Goal: Task Accomplishment & Management: Use online tool/utility

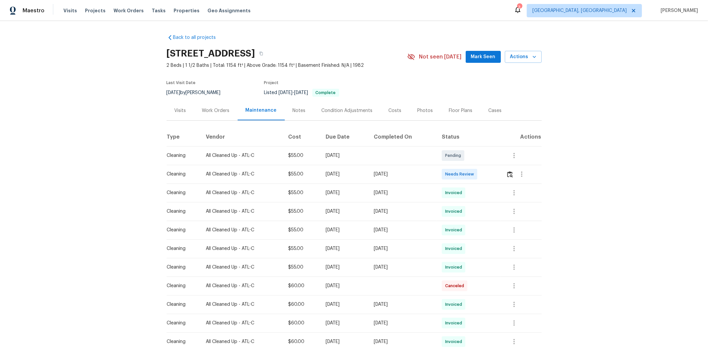
click at [503, 177] on div at bounding box center [522, 174] width 16 height 16
click at [503, 174] on img "button" at bounding box center [510, 174] width 6 height 6
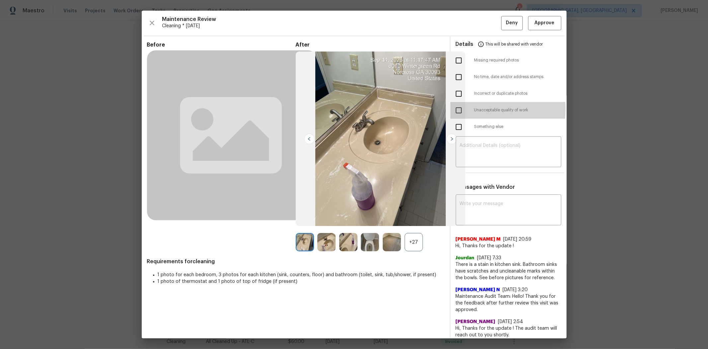
click at [453, 109] on input "checkbox" at bounding box center [459, 110] width 14 height 14
checkbox input "true"
click at [496, 148] on textarea at bounding box center [509, 152] width 98 height 19
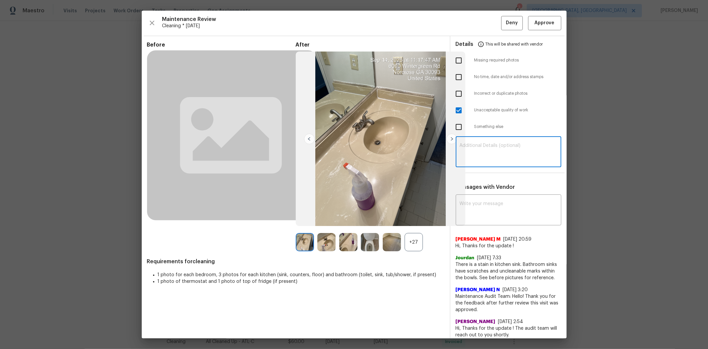
paste textarea "Maintenance Audit Team: Hello! Unfortunately, this cleaning visit completed on …"
click at [503, 149] on textarea "Maintenance Audit Team: Hello! Unfortunately, this cleaning visit completed on …" at bounding box center [509, 152] width 98 height 19
type textarea "Maintenance Audit Team: Hello! Unfortunately, this cleaning visit completed on …"
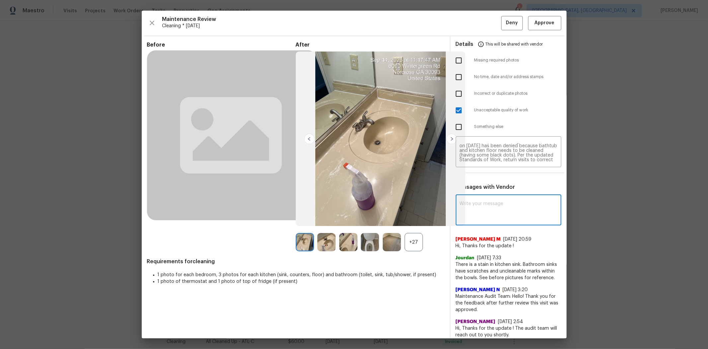
click at [483, 209] on textarea at bounding box center [509, 210] width 98 height 19
paste textarea "Maintenance Audit Team: Hello! Unfortunately, this cleaning visit completed on …"
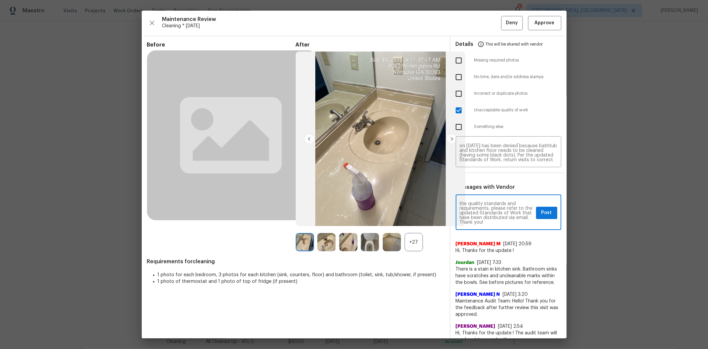
type textarea "Maintenance Audit Team: Hello! Unfortunately, this cleaning visit completed on …"
click at [503, 211] on span "Post" at bounding box center [546, 212] width 11 height 8
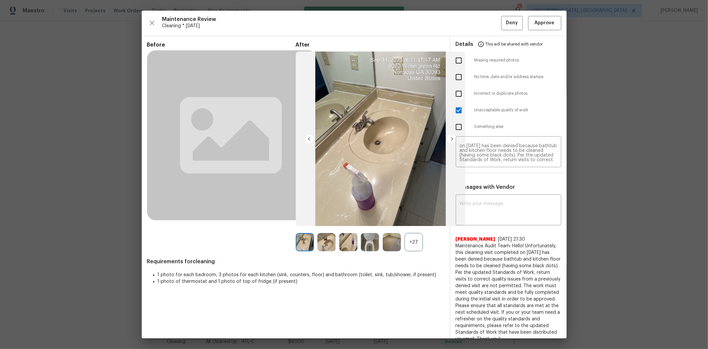
scroll to position [0, 0]
click at [503, 24] on span "Deny" at bounding box center [512, 23] width 12 height 8
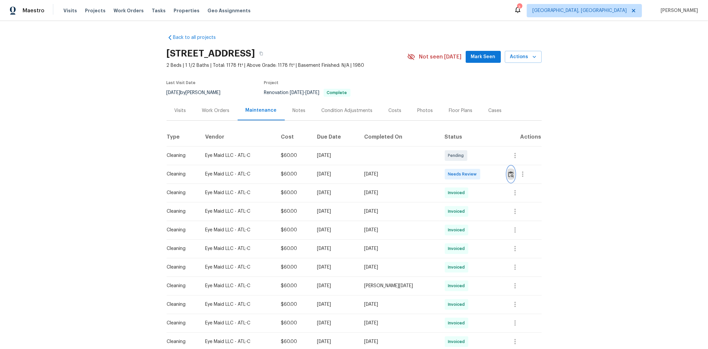
click at [503, 174] on img "button" at bounding box center [511, 174] width 6 height 6
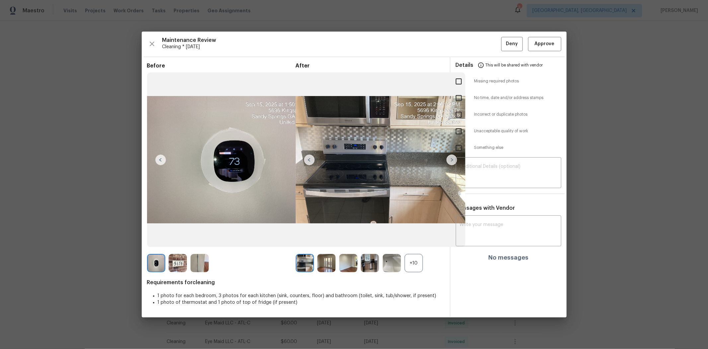
drag, startPoint x: 460, startPoint y: 130, endPoint x: 462, endPoint y: 134, distance: 3.9
click at [460, 130] on input "checkbox" at bounding box center [459, 131] width 14 height 14
checkbox input "true"
click at [497, 173] on textarea at bounding box center [509, 173] width 98 height 19
paste textarea "Maintenance Audit Team: Hello! Unfortunately, this cleaning visit completed on …"
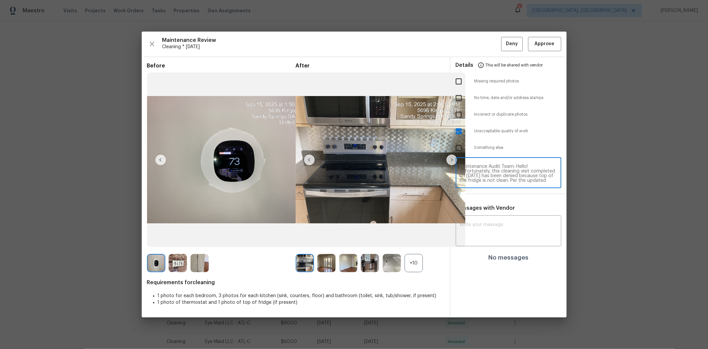
click at [503, 167] on textarea "Maintenance Audit Team: Hello! Unfortunately, this cleaning visit completed on …" at bounding box center [509, 173] width 98 height 19
type textarea "Maintenance Audit Team: Hello! Unfortunately, this cleaning visit completed on …"
click at [412, 233] on div "+10" at bounding box center [414, 263] width 18 height 18
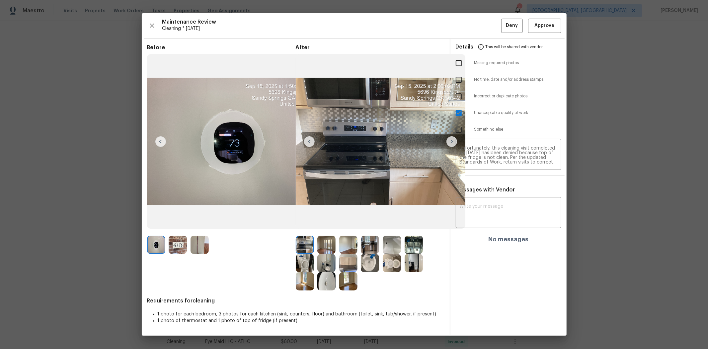
click at [346, 233] on img at bounding box center [348, 263] width 18 height 18
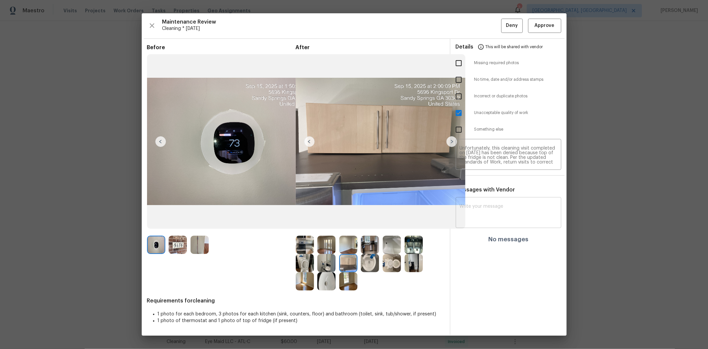
click at [500, 204] on textarea at bounding box center [509, 213] width 98 height 19
paste textarea "Maintenance Audit Team: Hello! Unfortunately, this cleaning visit completed on …"
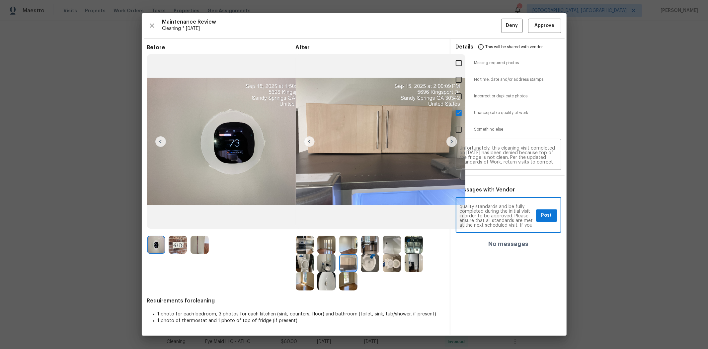
scroll to position [0, 0]
click at [500, 211] on textarea "Maintenance Audit Team: Hello! Unfortunately, this cleaning visit completed on …" at bounding box center [497, 215] width 74 height 23
type textarea "Maintenance Audit Team: Hello! Unfortunately, this cleaning visit completed on …"
click at [503, 212] on button "Post" at bounding box center [546, 215] width 21 height 12
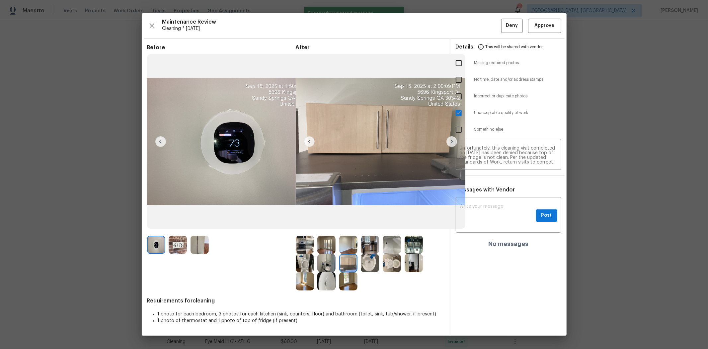
scroll to position [0, 0]
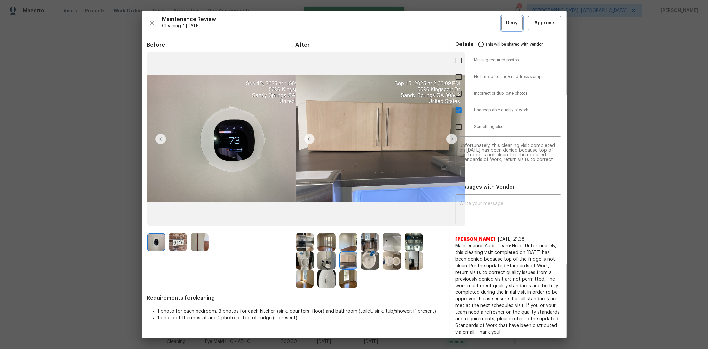
click at [503, 22] on span "Deny" at bounding box center [512, 23] width 12 height 8
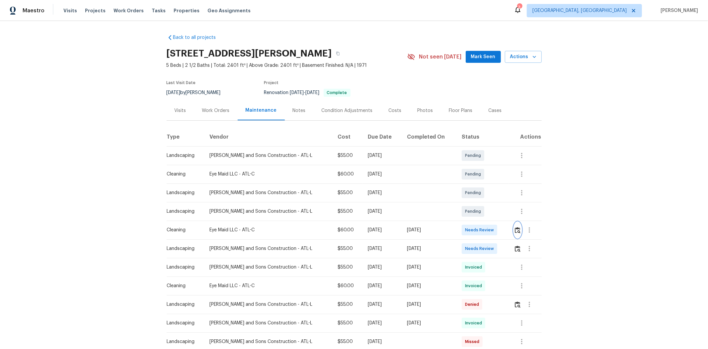
click at [503, 233] on button "button" at bounding box center [518, 230] width 8 height 16
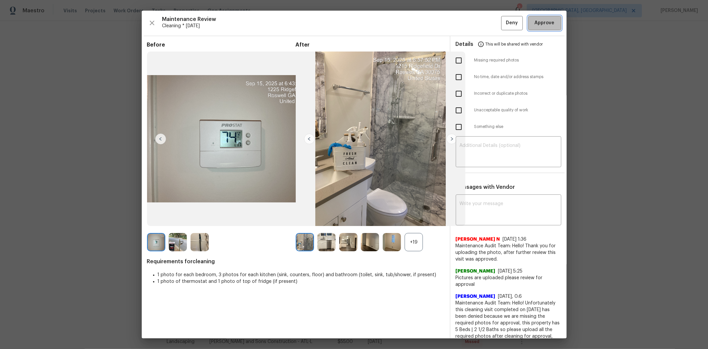
click at [503, 22] on span "Approve" at bounding box center [545, 23] width 20 height 8
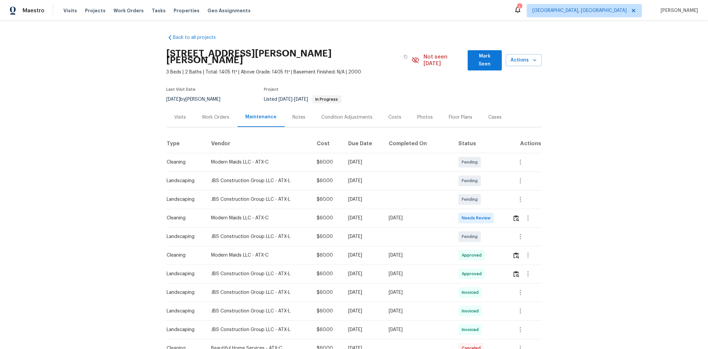
click at [503, 209] on td at bounding box center [524, 217] width 34 height 19
click at [503, 215] on img "button" at bounding box center [517, 218] width 6 height 6
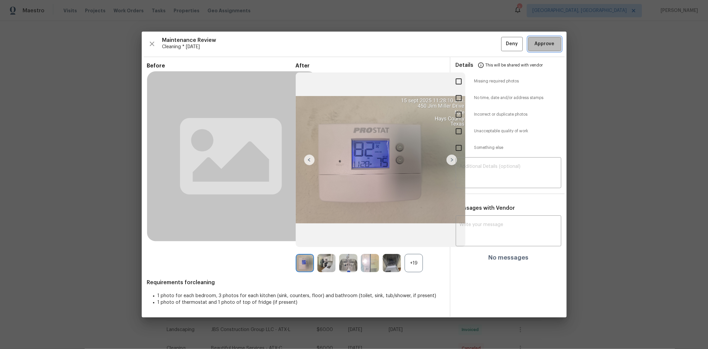
click at [503, 43] on span "Approve" at bounding box center [545, 44] width 20 height 8
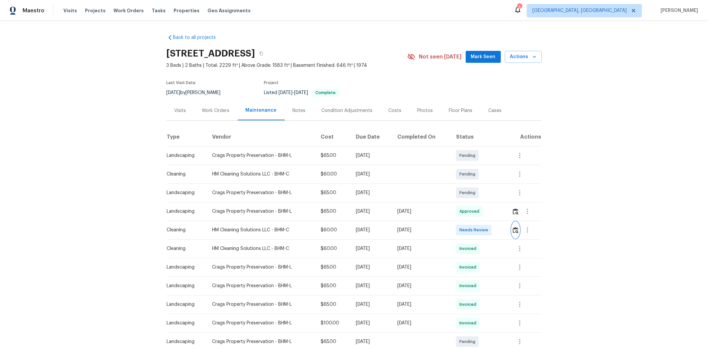
click at [503, 231] on img "button" at bounding box center [516, 230] width 6 height 6
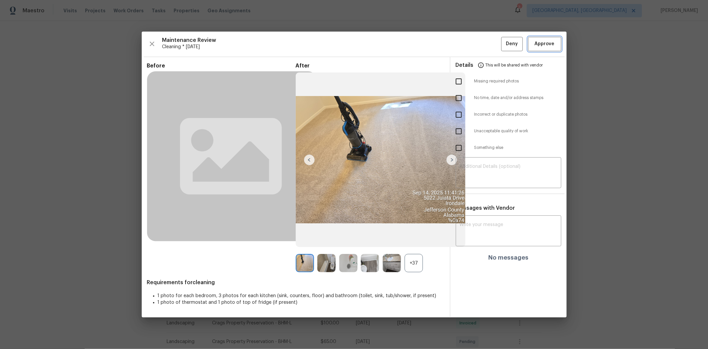
click at [503, 45] on span "Approve" at bounding box center [545, 44] width 20 height 8
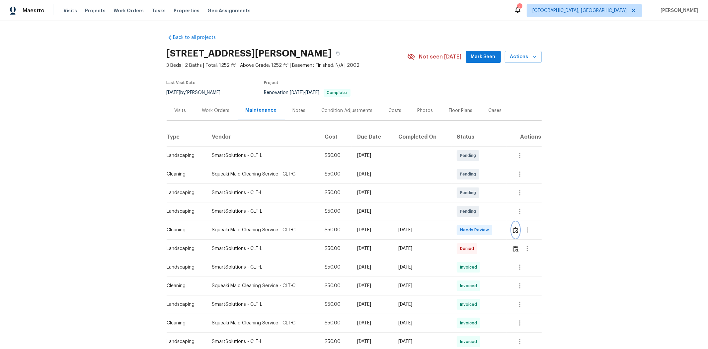
click at [503, 229] on img "button" at bounding box center [516, 230] width 6 height 6
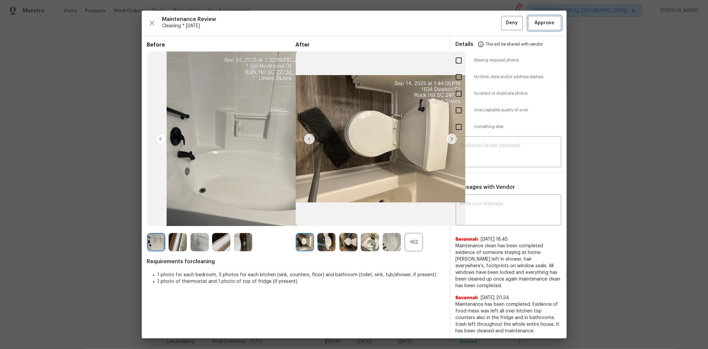
click at [503, 23] on span "Approve" at bounding box center [544, 23] width 23 height 8
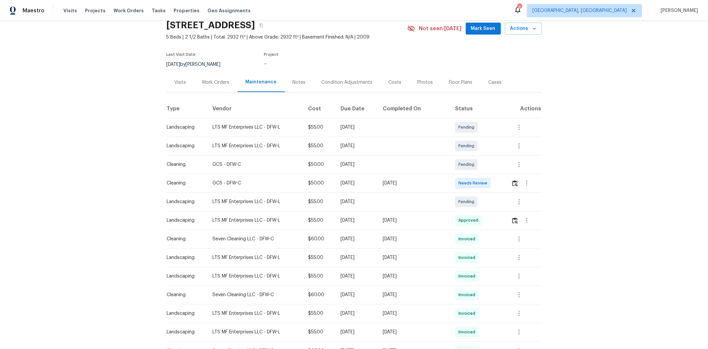
scroll to position [37, 0]
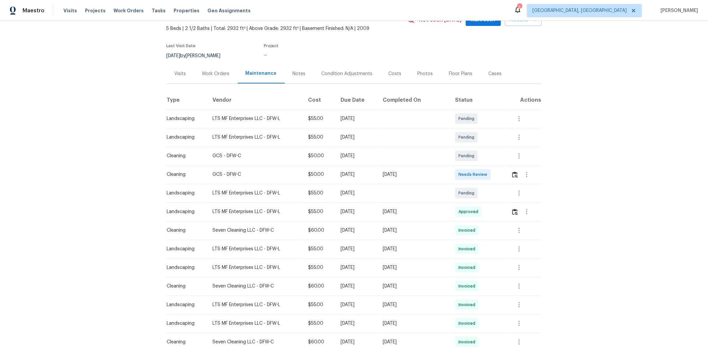
click at [503, 173] on td at bounding box center [524, 174] width 36 height 19
click at [503, 174] on img "button" at bounding box center [515, 174] width 6 height 6
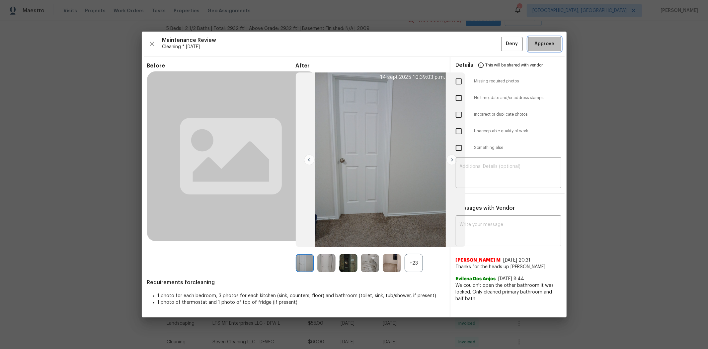
click at [503, 45] on span "Approve" at bounding box center [545, 44] width 20 height 8
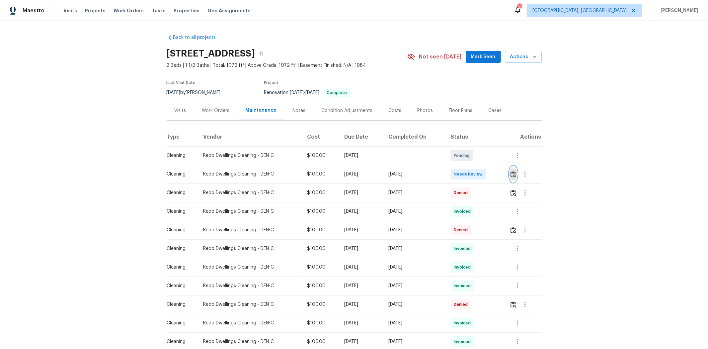
click at [503, 171] on img "button" at bounding box center [514, 174] width 6 height 6
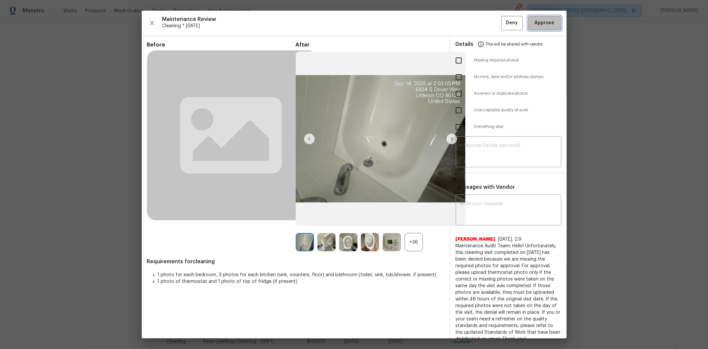
drag, startPoint x: 546, startPoint y: 28, endPoint x: 545, endPoint y: 33, distance: 5.1
click at [503, 28] on button "Approve" at bounding box center [544, 23] width 33 height 14
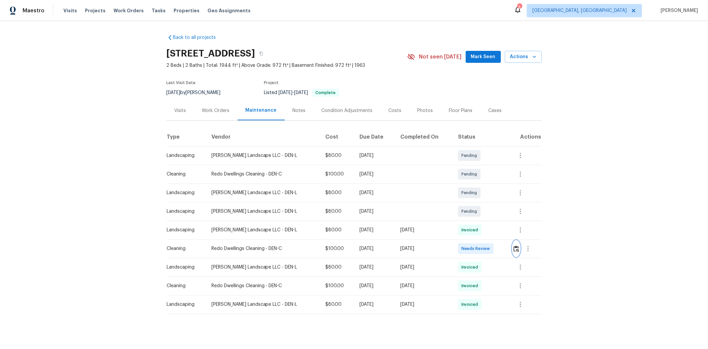
click at [503, 233] on img "button" at bounding box center [517, 248] width 6 height 6
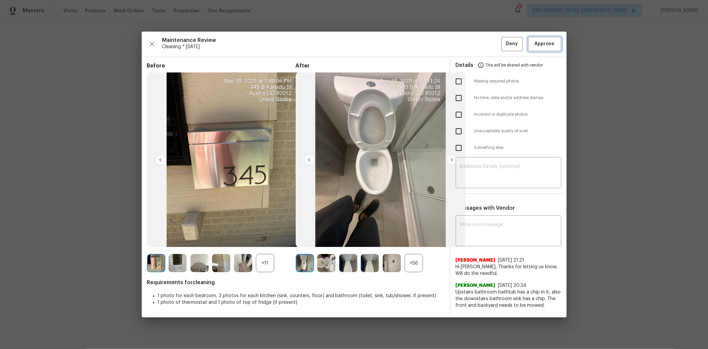
click at [503, 45] on span "Approve" at bounding box center [545, 44] width 20 height 8
